Goal: Task Accomplishment & Management: Manage account settings

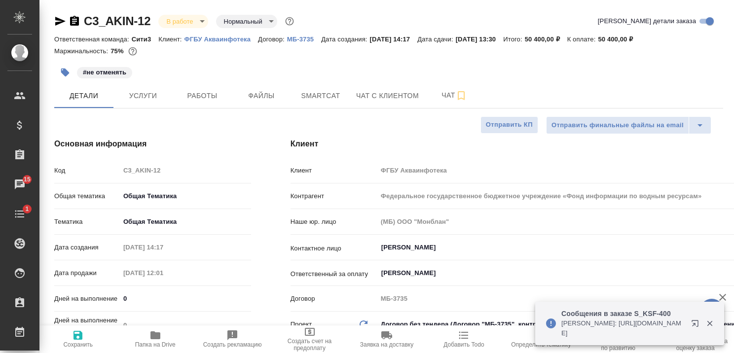
select select "RU"
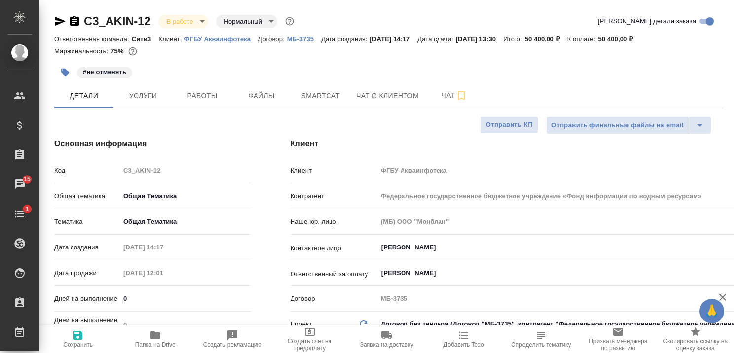
click at [227, 38] on p "ФГБУ Акваинфотека" at bounding box center [222, 39] width 74 height 7
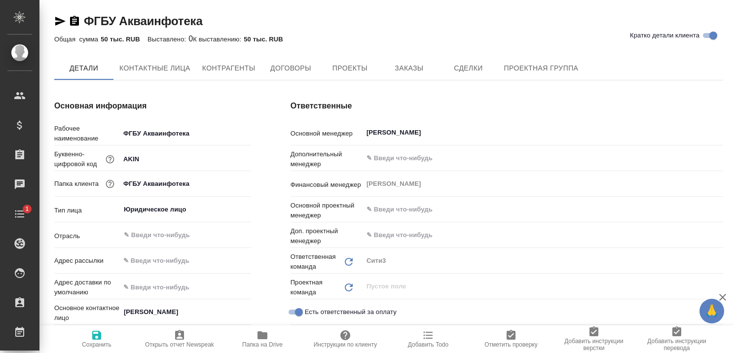
type textarea "x"
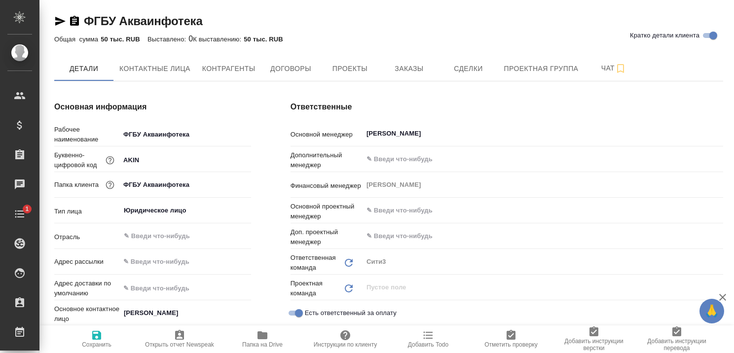
type textarea "x"
click at [365, 69] on span "Проекты" at bounding box center [349, 69] width 47 height 12
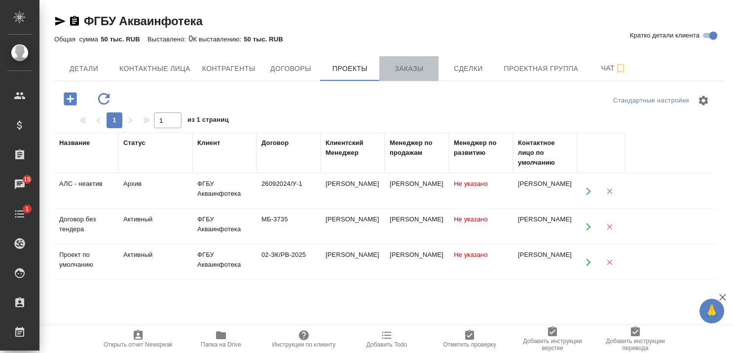
click at [419, 70] on span "Заказы" at bounding box center [408, 69] width 47 height 12
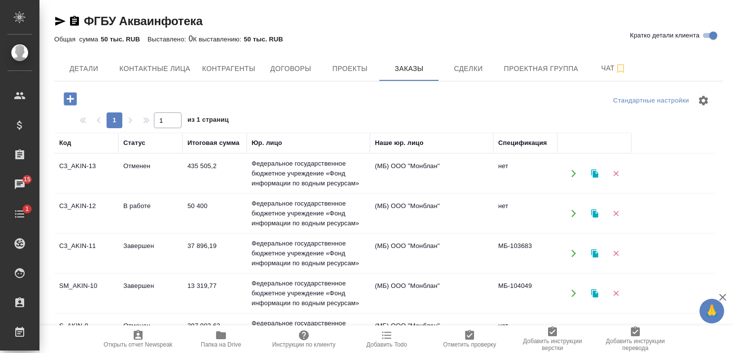
click at [141, 205] on td "В работе" at bounding box center [150, 213] width 64 height 35
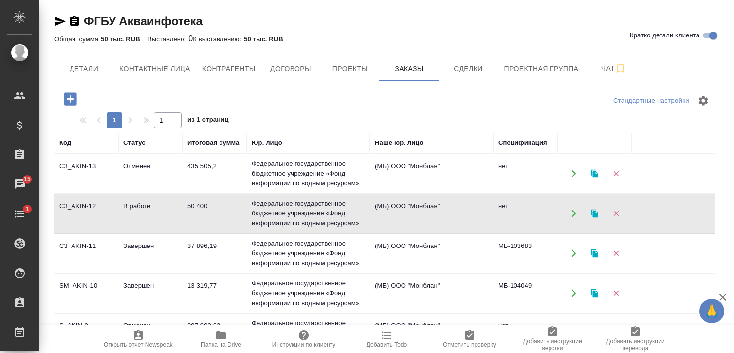
click at [141, 205] on td "В работе" at bounding box center [150, 213] width 64 height 35
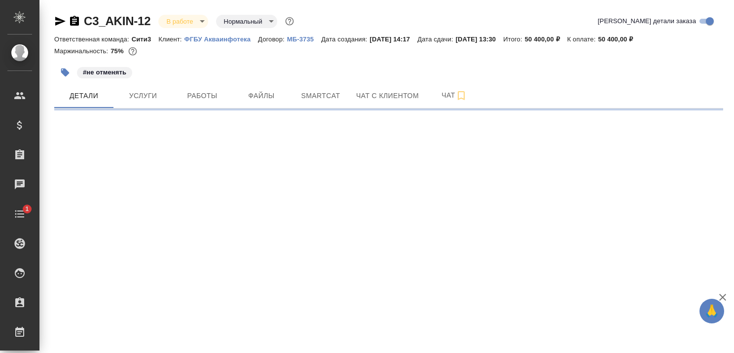
select select "RU"
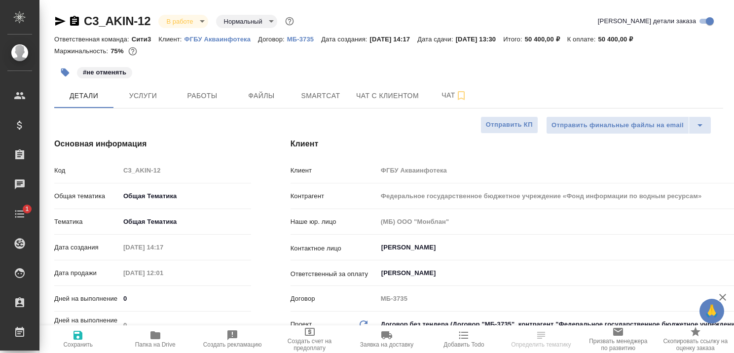
type textarea "x"
type input "[PERSON_NAME]"
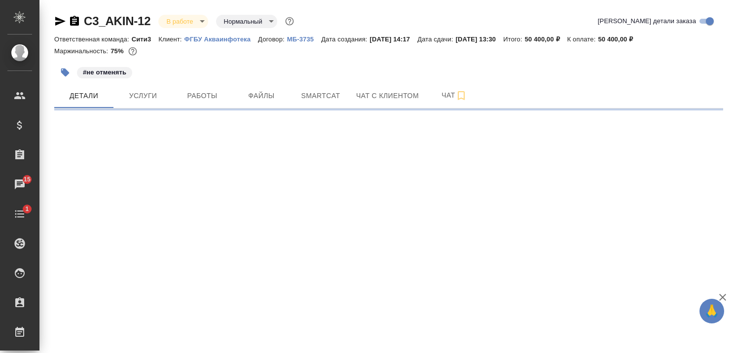
select select "RU"
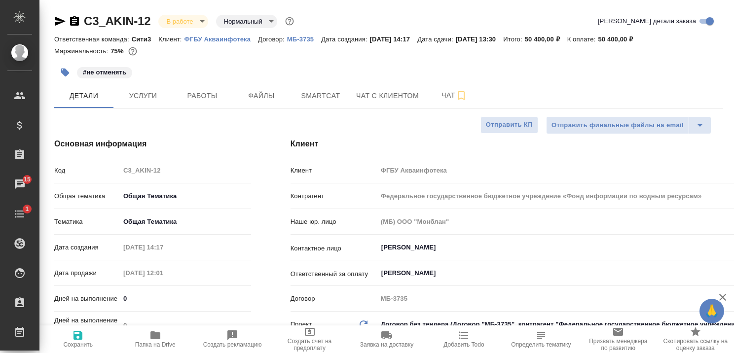
type textarea "x"
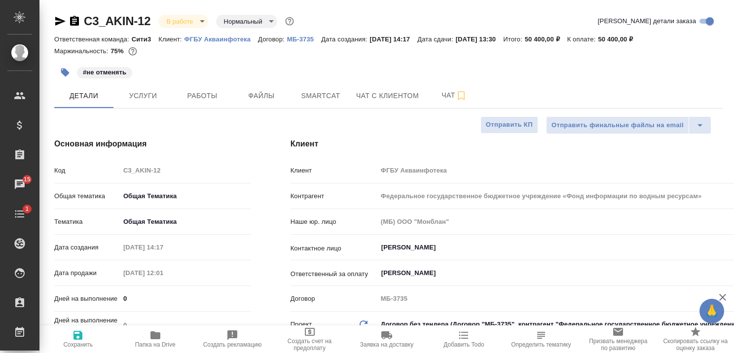
type textarea "x"
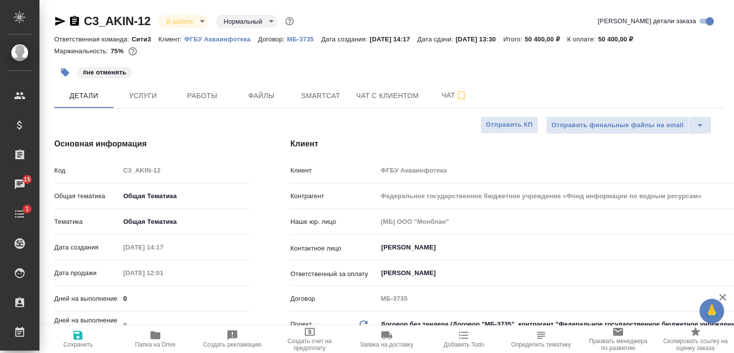
type textarea "x"
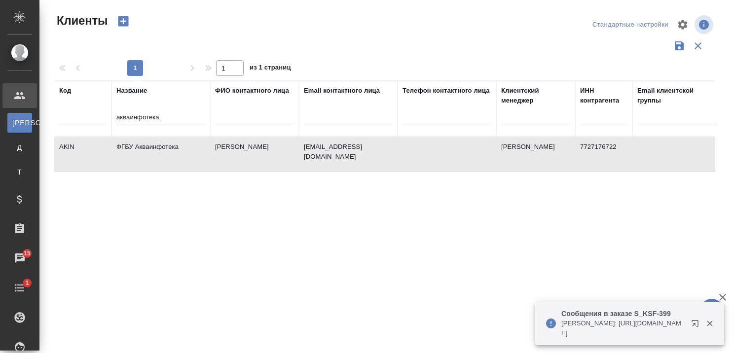
select select "RU"
click at [175, 119] on input "акваинфотека" at bounding box center [160, 118] width 89 height 12
type input "а"
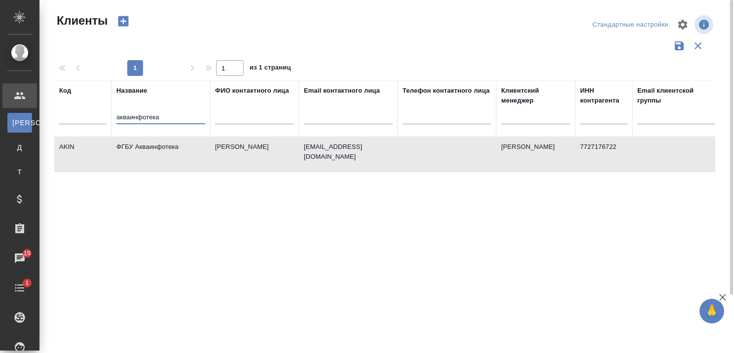
click at [156, 145] on td "ФГБУ Акваинфотека" at bounding box center [161, 154] width 99 height 35
click at [173, 118] on input "акваинфотека" at bounding box center [160, 118] width 89 height 12
type input "а"
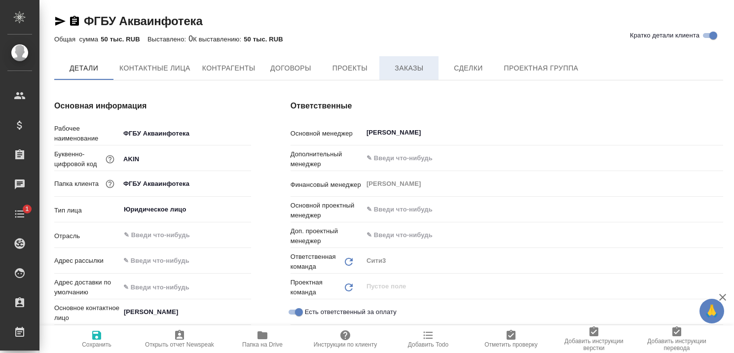
type textarea "x"
click at [406, 68] on span "Заказы" at bounding box center [408, 69] width 47 height 12
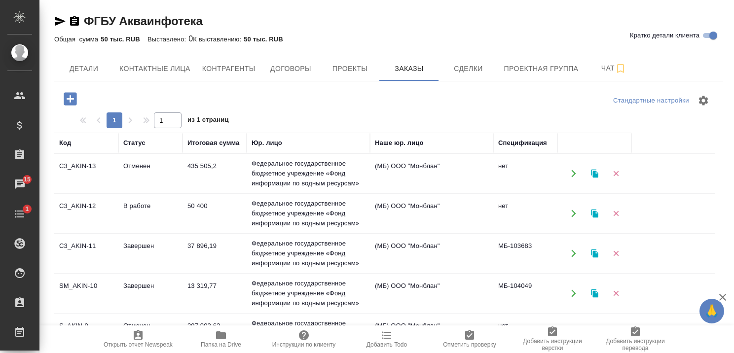
click at [141, 206] on td "В работе" at bounding box center [150, 213] width 64 height 35
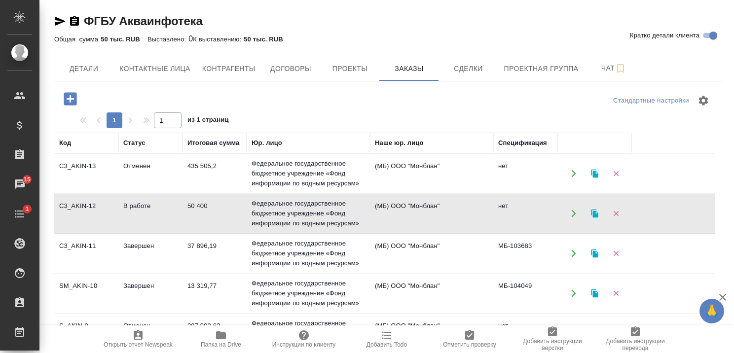
click at [141, 206] on td "В работе" at bounding box center [150, 213] width 64 height 35
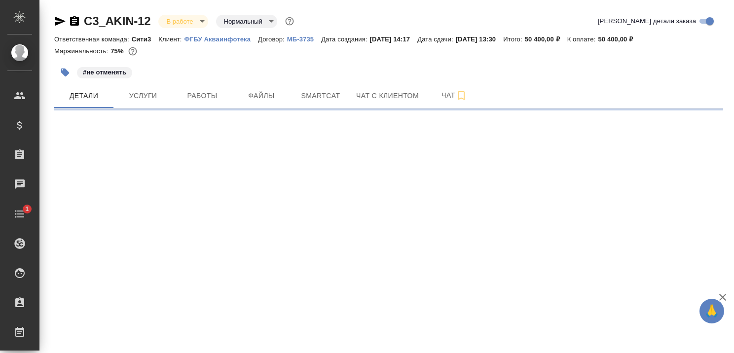
select select "RU"
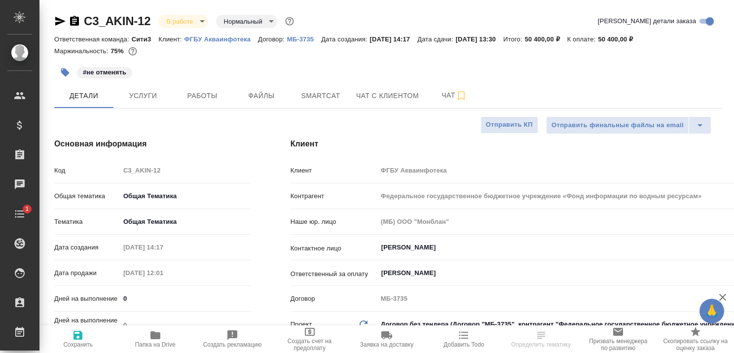
type textarea "x"
